Goal: Check status

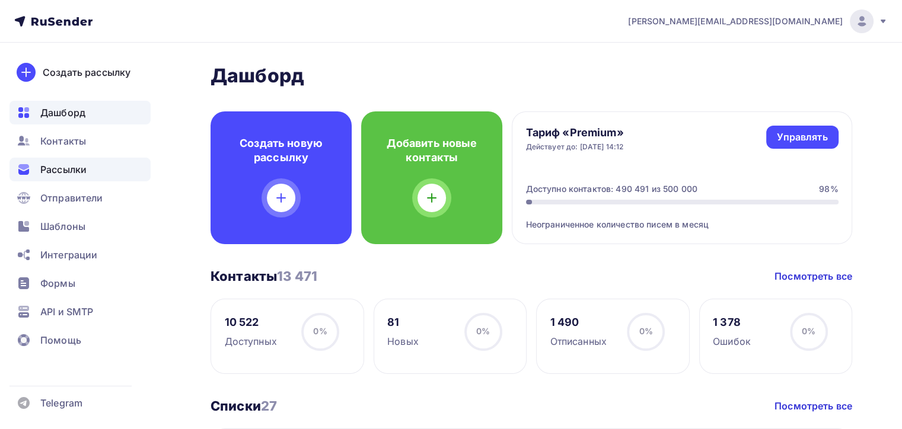
click at [63, 177] on div "Рассылки" at bounding box center [79, 170] width 141 height 24
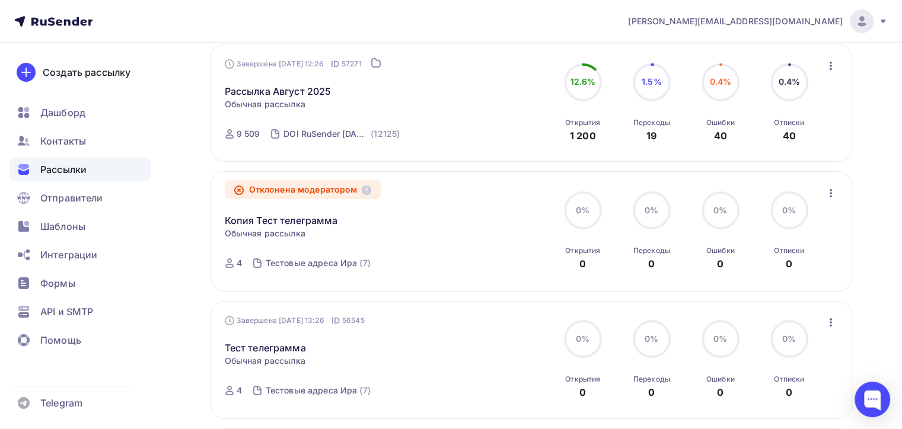
scroll to position [119, 0]
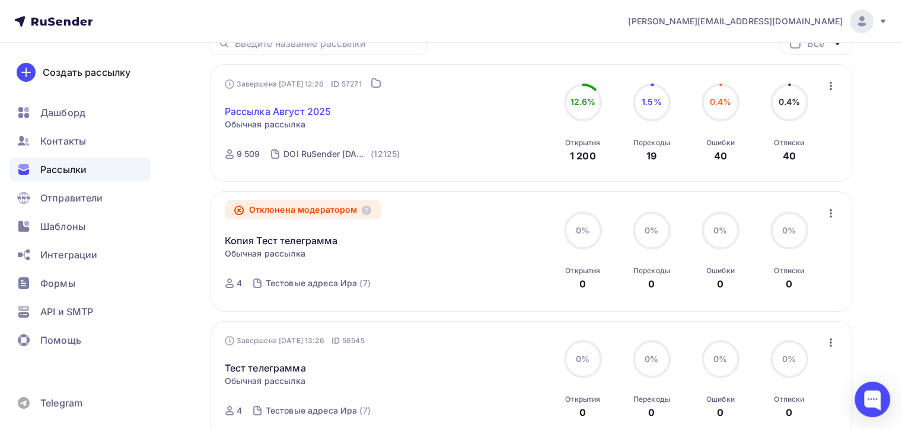
click at [304, 106] on link "Рассылка Август 2025" at bounding box center [278, 111] width 107 height 14
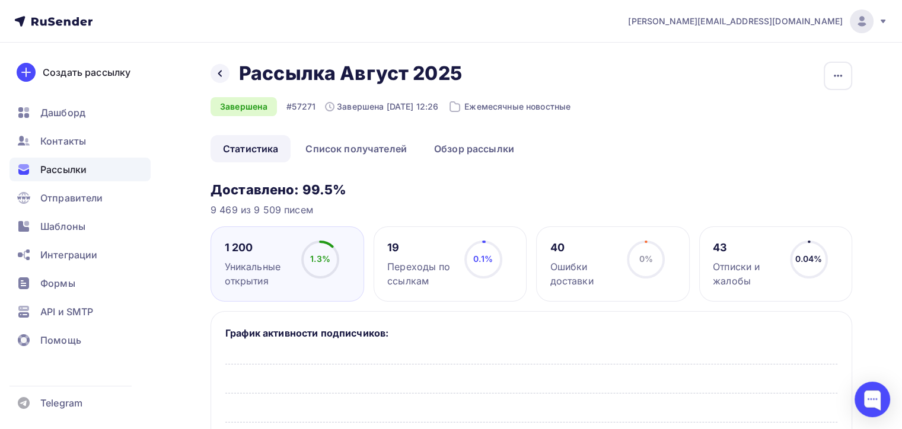
click at [607, 263] on div "Ошибки доставки" at bounding box center [584, 274] width 66 height 28
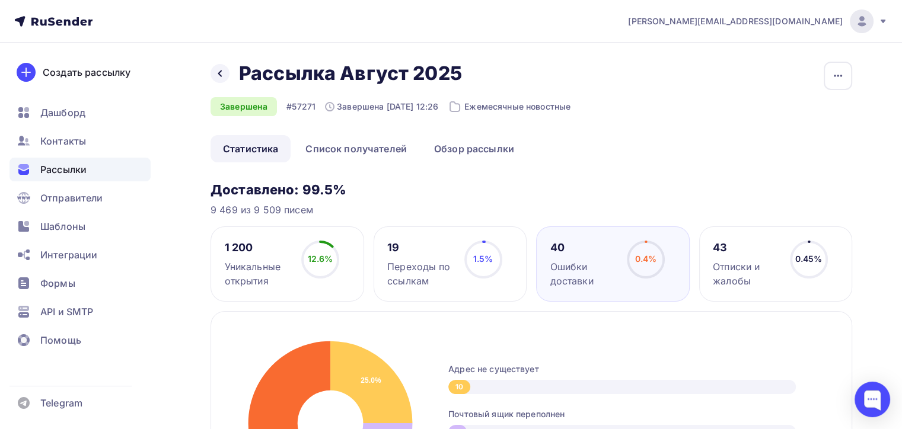
click at [705, 257] on div "43 Отписки и жалобы 0.45% 0.45%" at bounding box center [776, 264] width 154 height 75
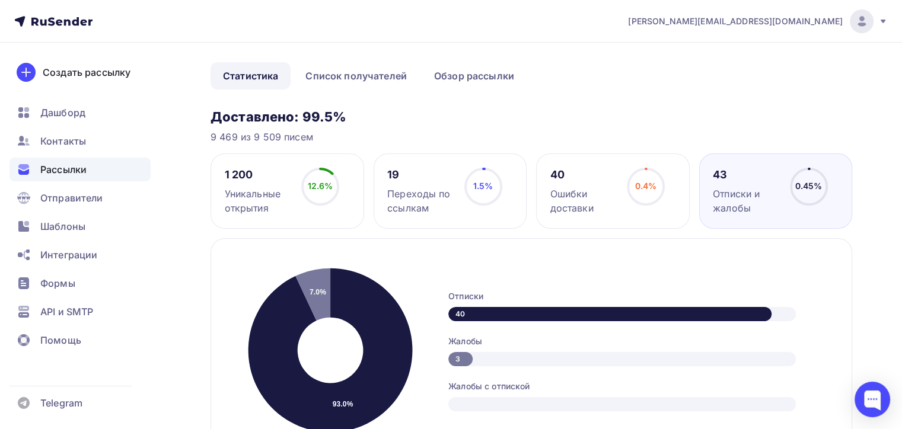
click at [650, 189] on span "0.4%" at bounding box center [646, 186] width 22 height 10
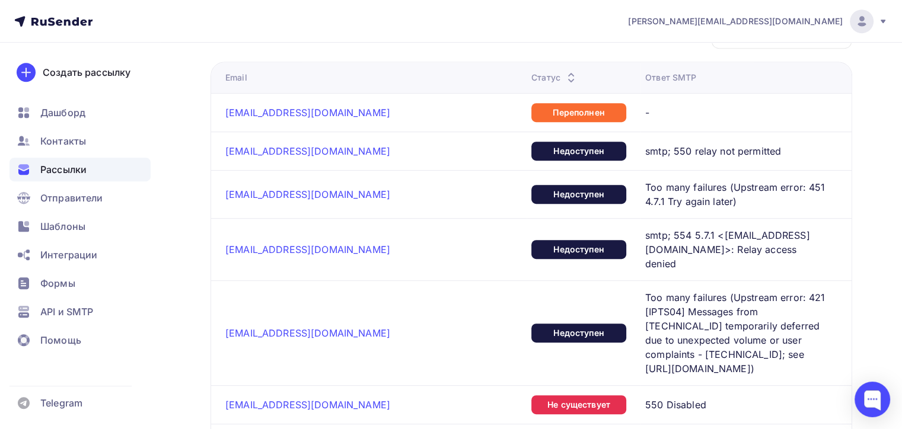
scroll to position [556, 0]
